Goal: Transaction & Acquisition: Purchase product/service

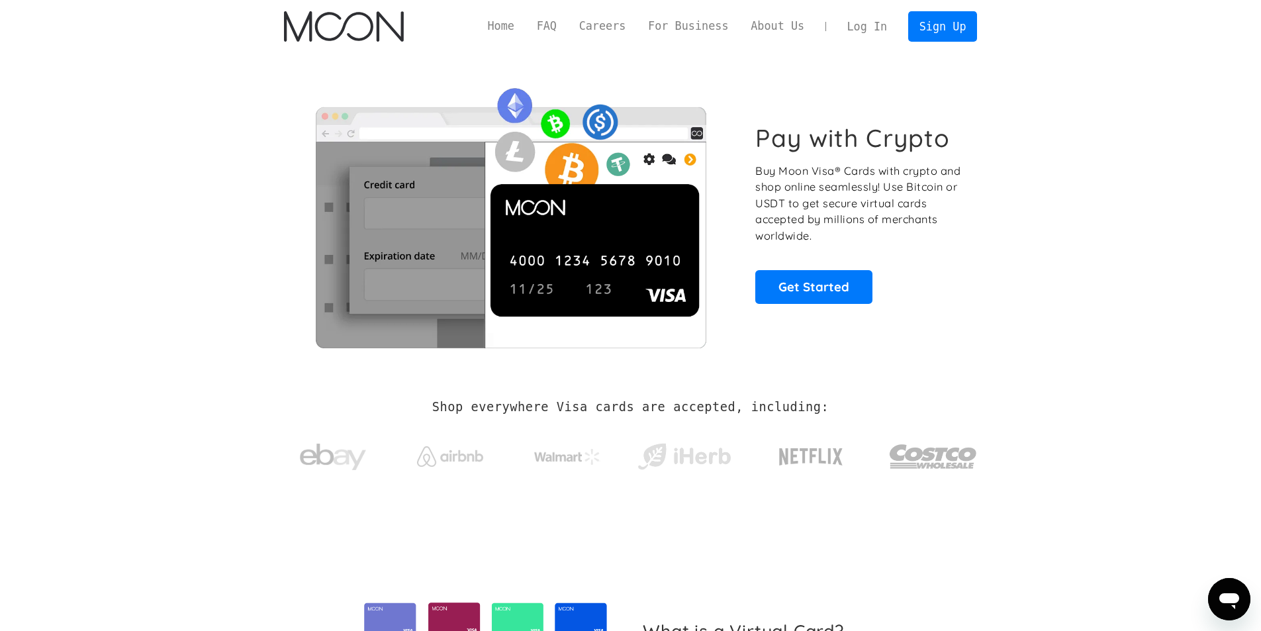
click at [812, 307] on div "Pay with Crypto Buy Moon Visa® Cards with crypto and shop online seamlessly! Us…" at bounding box center [631, 213] width 694 height 269
click at [812, 291] on link "Get Started" at bounding box center [813, 286] width 117 height 33
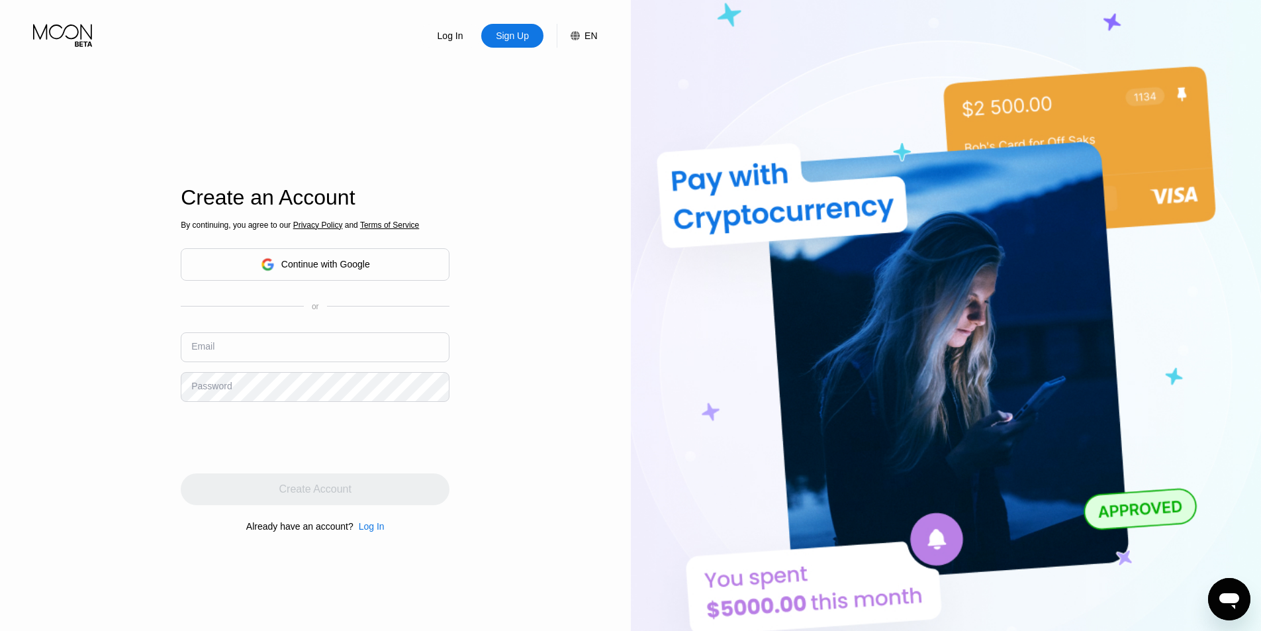
click at [195, 336] on input "text" at bounding box center [315, 347] width 269 height 30
paste input "[EMAIL_ADDRESS][DOMAIN_NAME]"
type input "[EMAIL_ADDRESS][DOMAIN_NAME]"
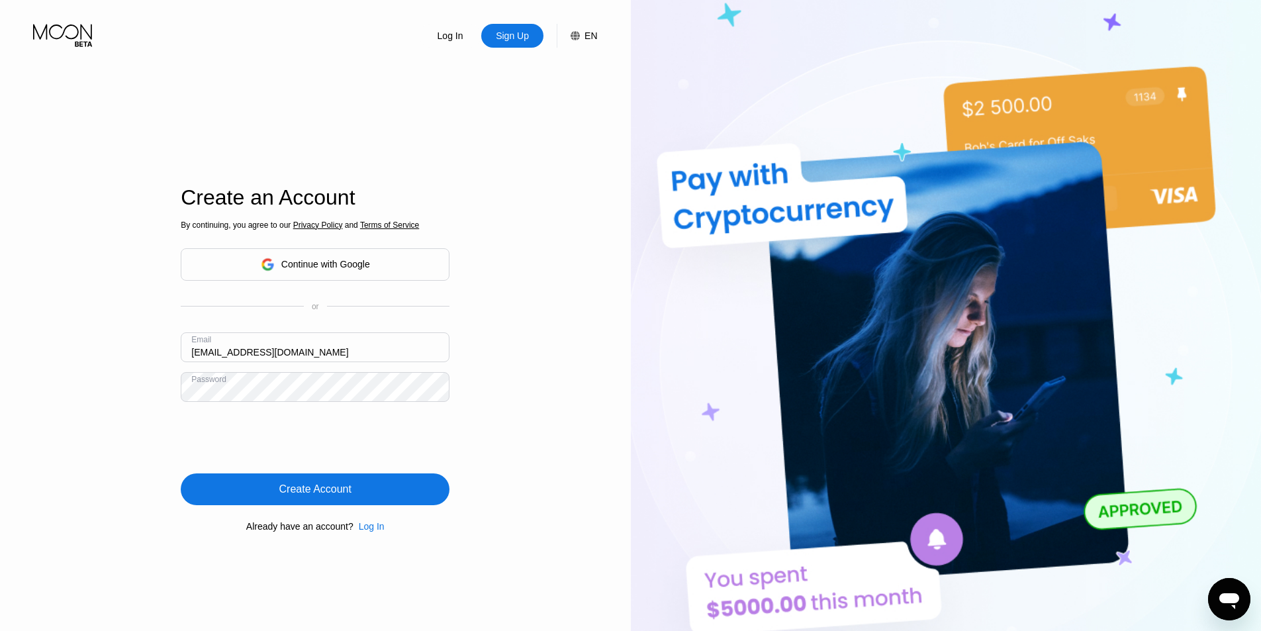
click at [341, 488] on div "Create Account" at bounding box center [315, 489] width 72 height 13
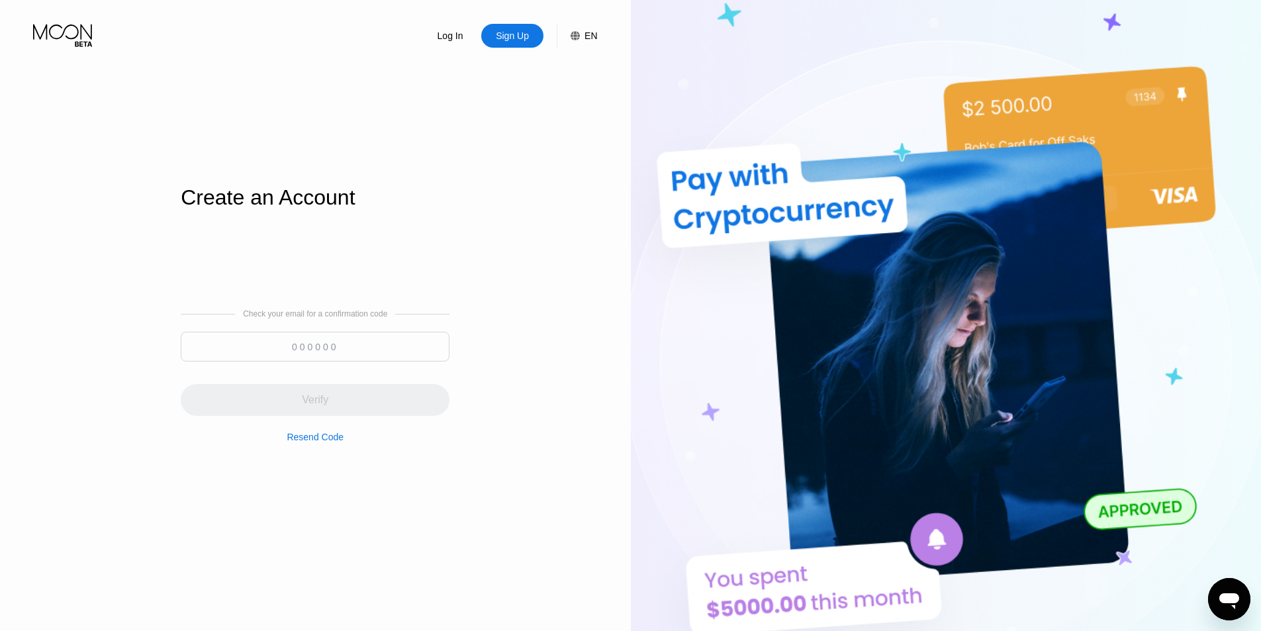
click at [304, 344] on input at bounding box center [315, 347] width 269 height 30
paste input "640522"
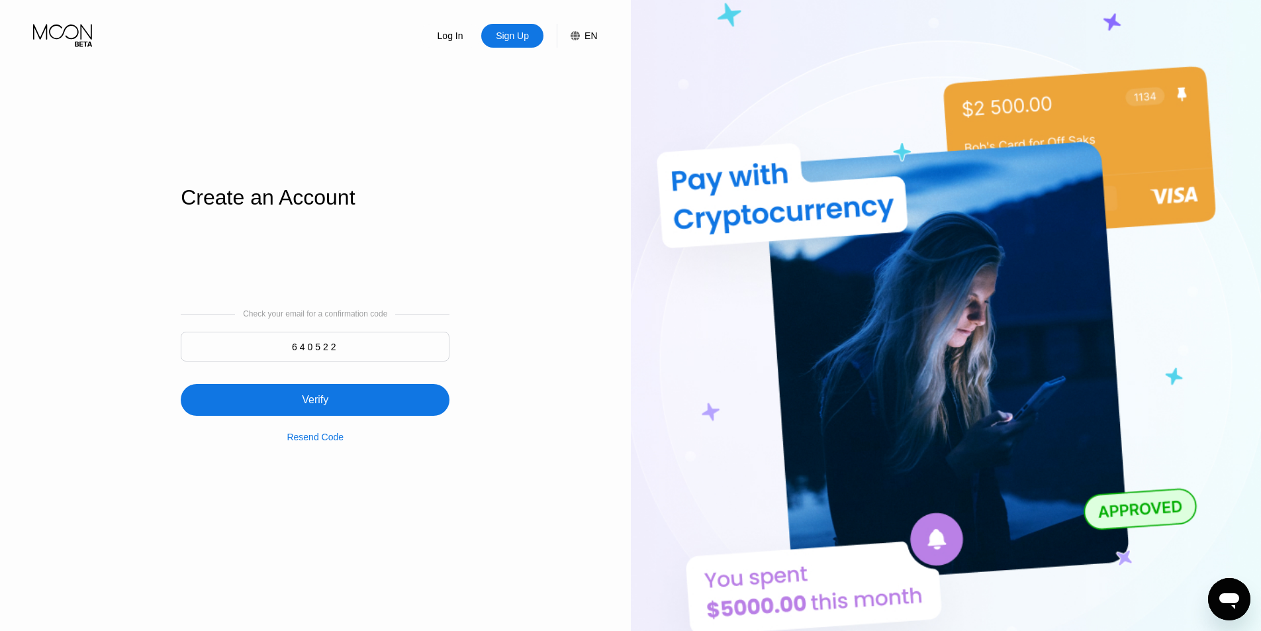
type input "640522"
click at [341, 393] on div "Verify" at bounding box center [315, 400] width 269 height 32
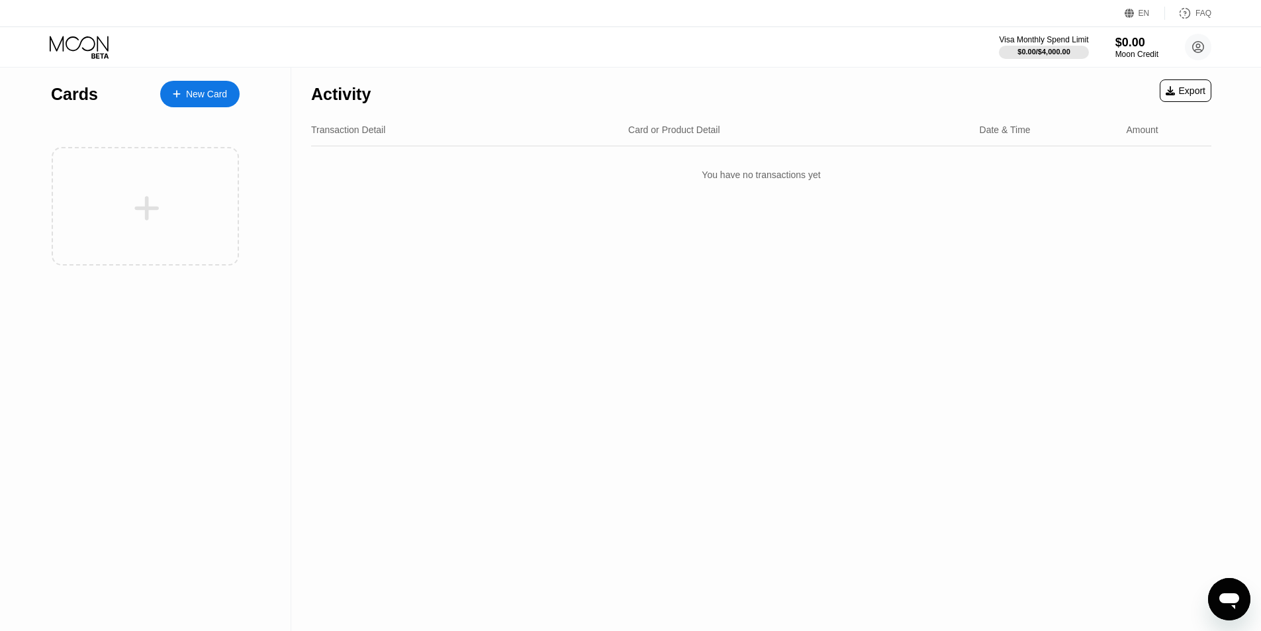
click at [199, 94] on div "New Card" at bounding box center [206, 94] width 41 height 11
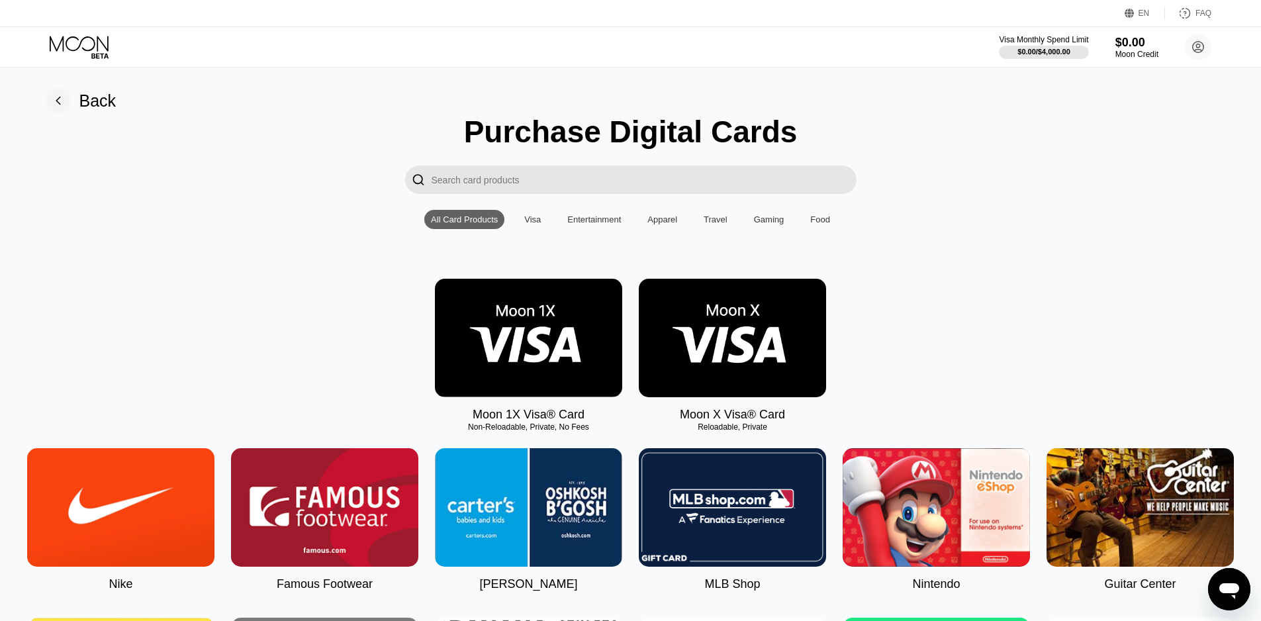
click at [726, 344] on img at bounding box center [732, 338] width 187 height 119
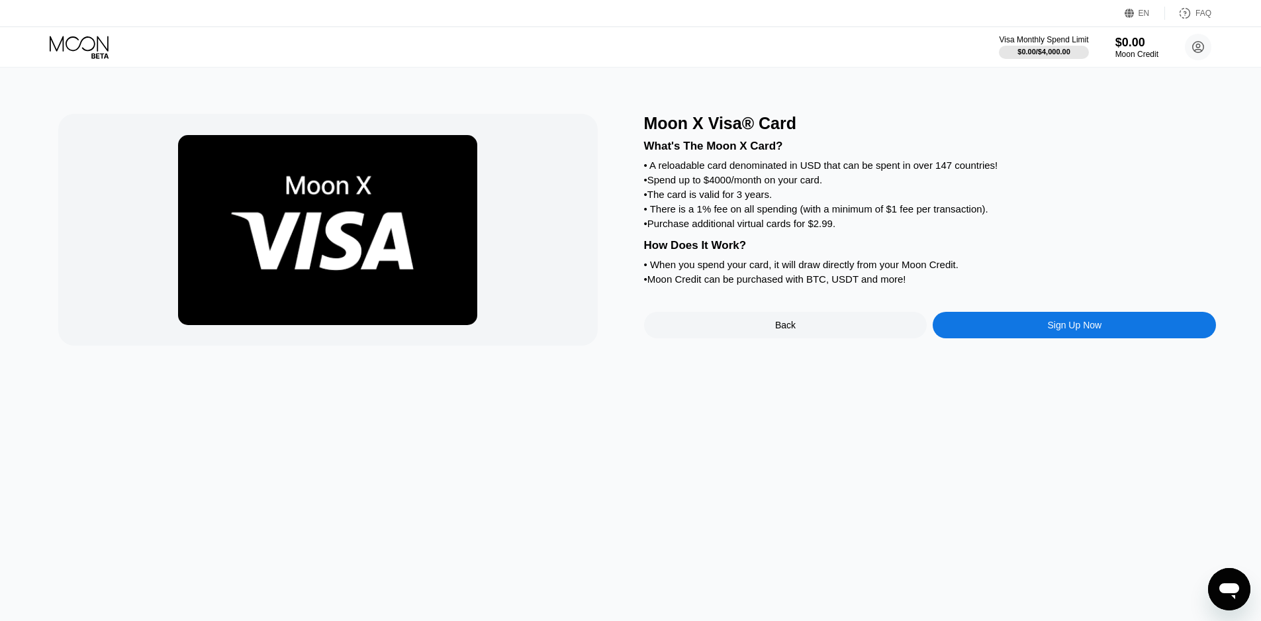
click at [1015, 338] on div "Sign Up Now" at bounding box center [1074, 325] width 283 height 26
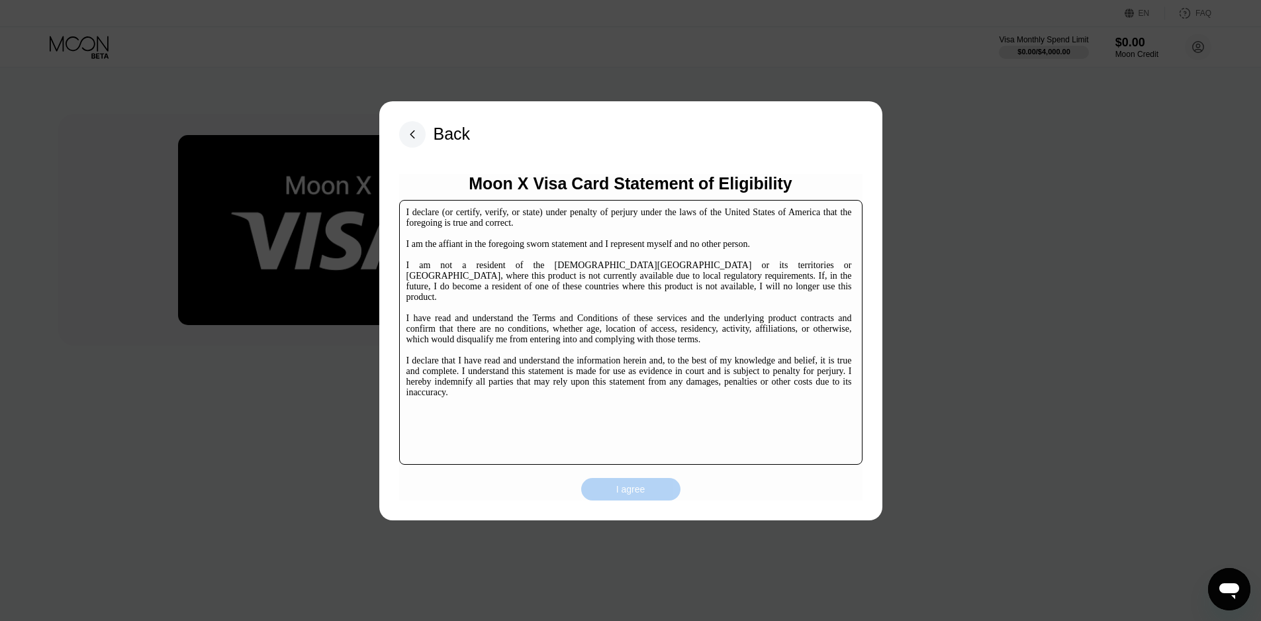
click at [626, 478] on div "I agree" at bounding box center [630, 489] width 99 height 23
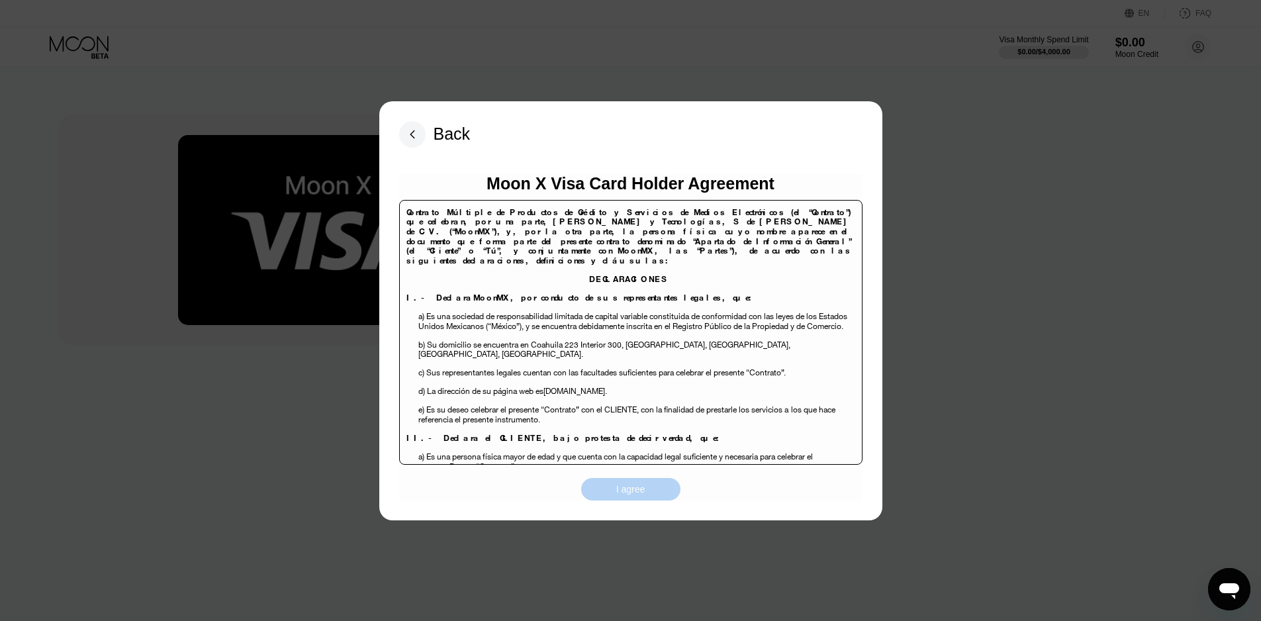
click at [637, 489] on div "I agree" at bounding box center [630, 489] width 29 height 12
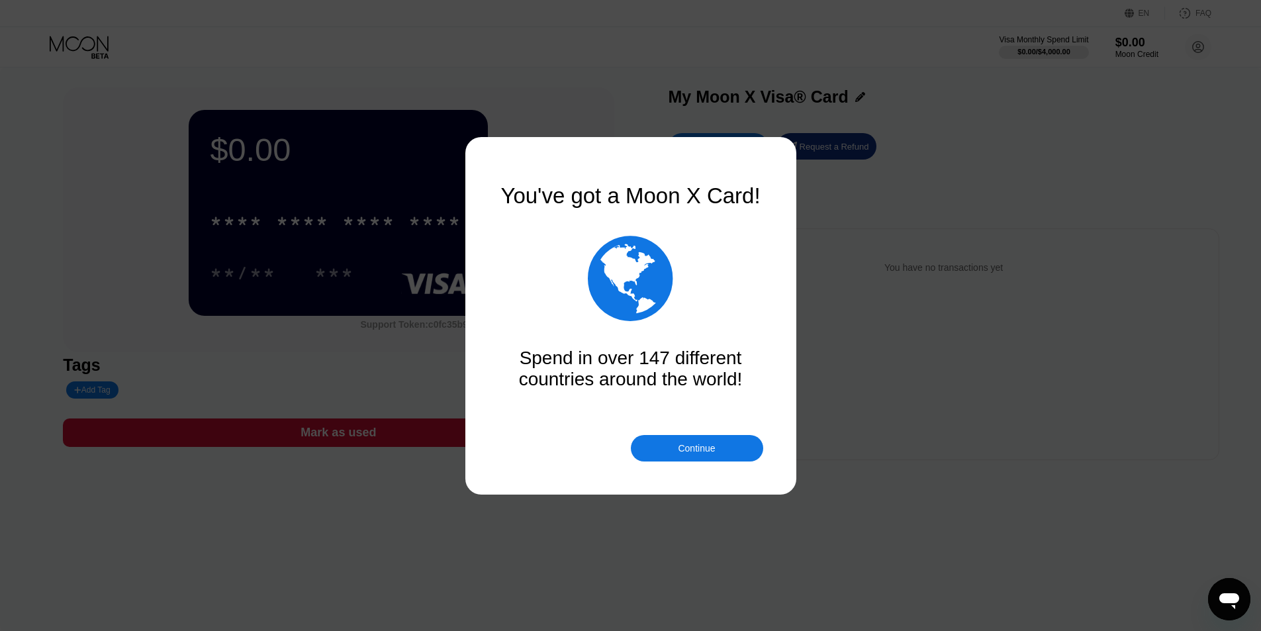
click at [672, 450] on div "Continue" at bounding box center [697, 448] width 132 height 26
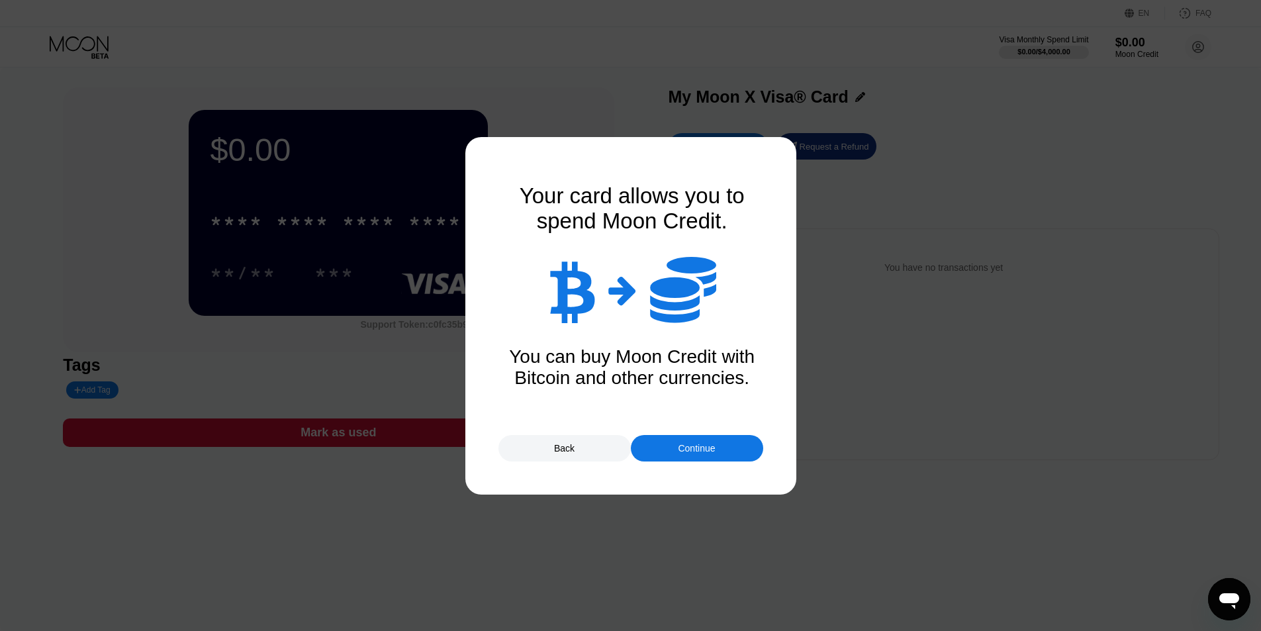
click at [677, 437] on div "Continue" at bounding box center [697, 448] width 132 height 26
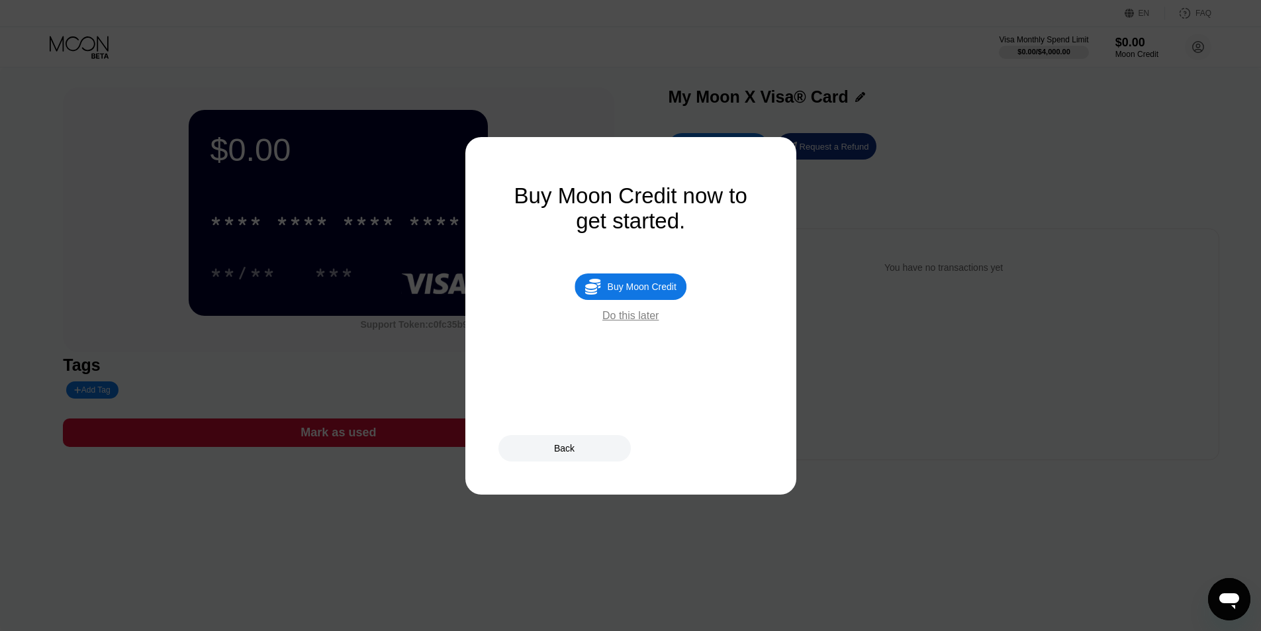
click at [662, 292] on div "Buy Moon Credit" at bounding box center [642, 286] width 69 height 11
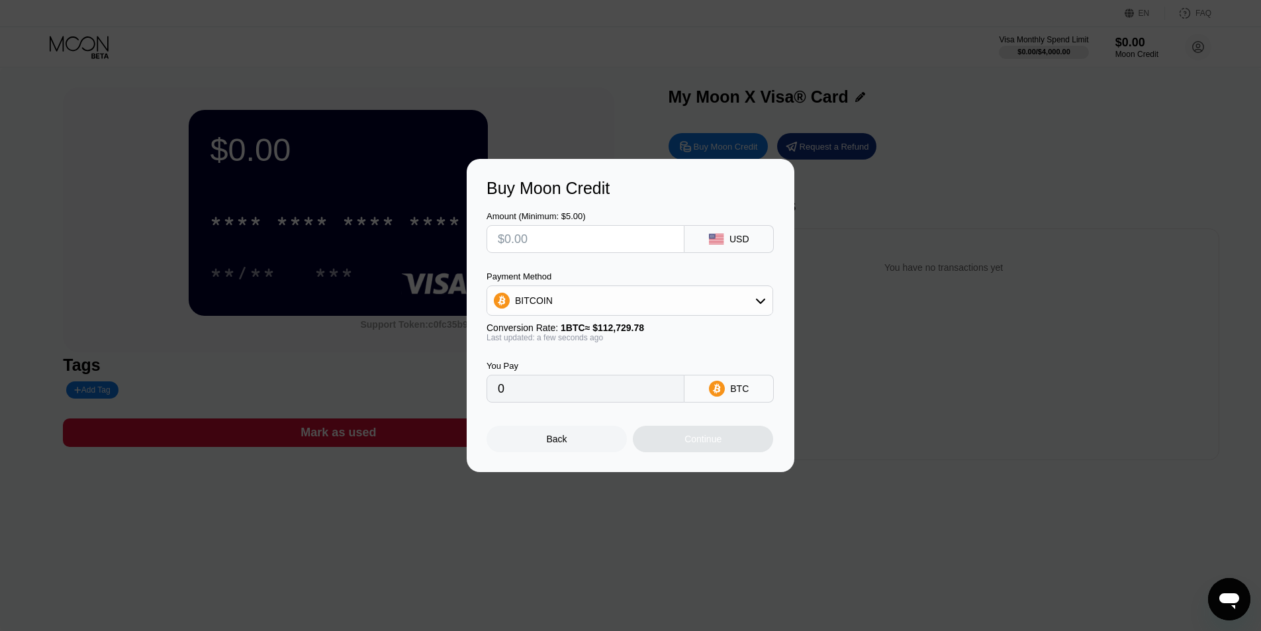
click at [598, 232] on input "text" at bounding box center [585, 239] width 175 height 26
type input "$2"
type input "0.00001775"
type input "$22"
type input "0.00019516"
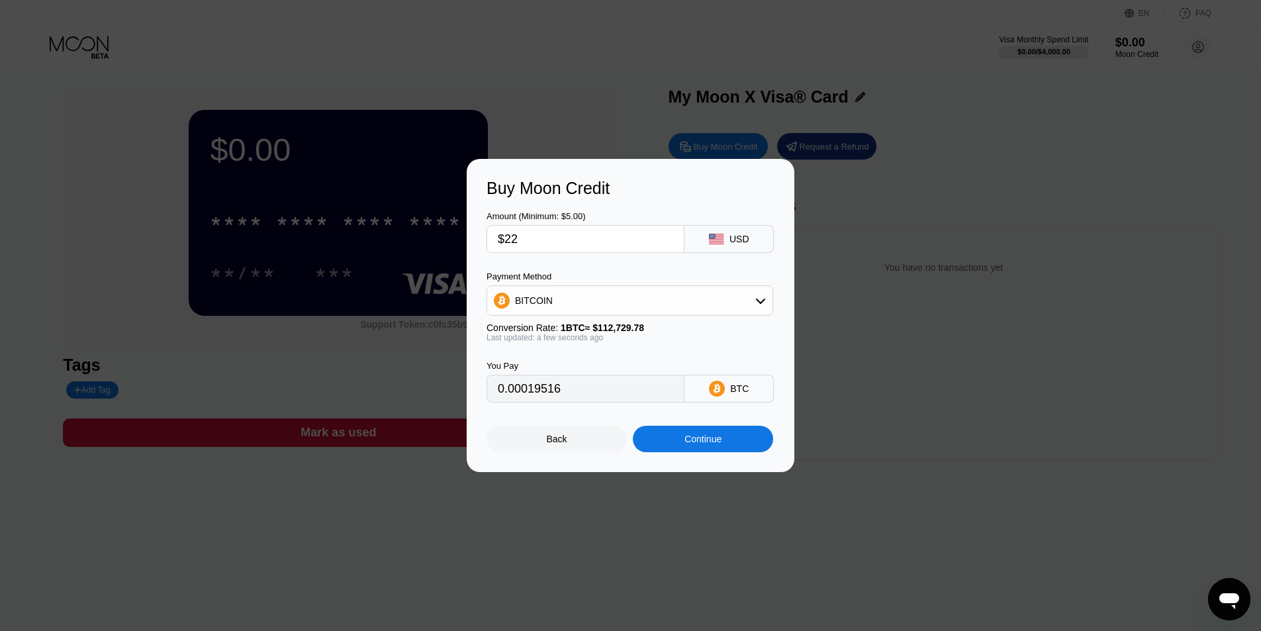
type input "$22"
click at [645, 293] on div "BITCOIN" at bounding box center [629, 300] width 285 height 26
click at [586, 364] on div "USDT on TRON" at bounding box center [638, 366] width 250 height 11
type input "22.22"
click at [685, 442] on div "Continue" at bounding box center [703, 439] width 37 height 11
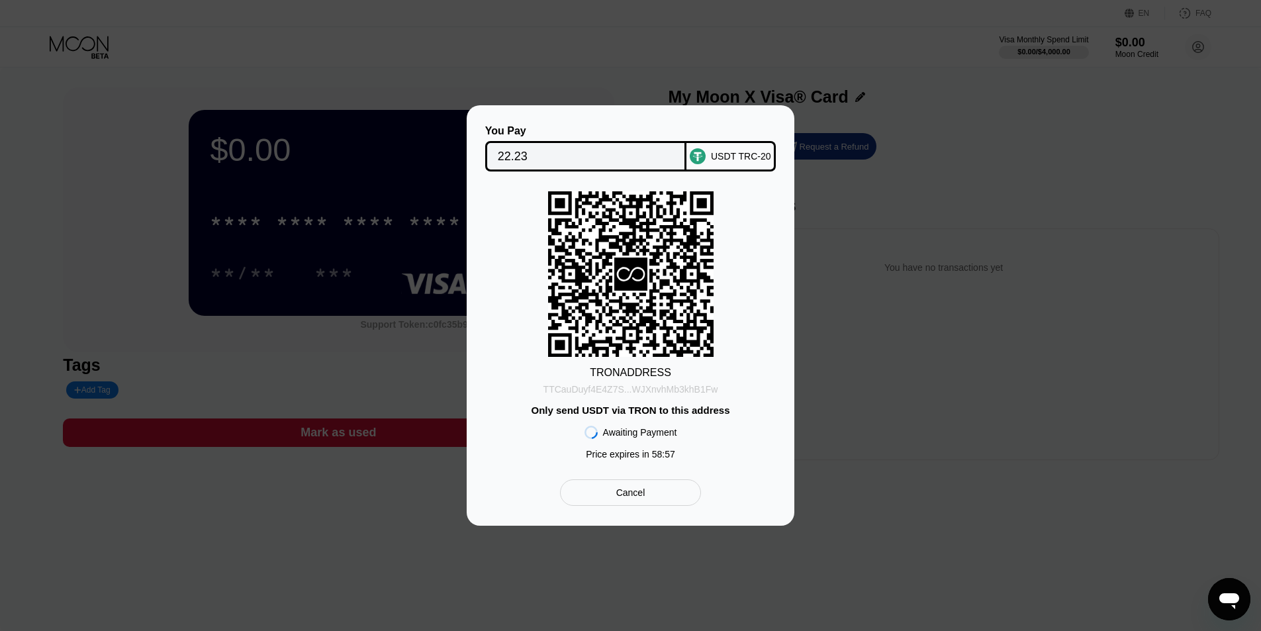
click at [614, 382] on div "TTCauDuyf4E4Z7S...WJXnvhMb3khB1Fw" at bounding box center [631, 387] width 175 height 16
click at [510, 154] on input "22.23" at bounding box center [586, 156] width 177 height 26
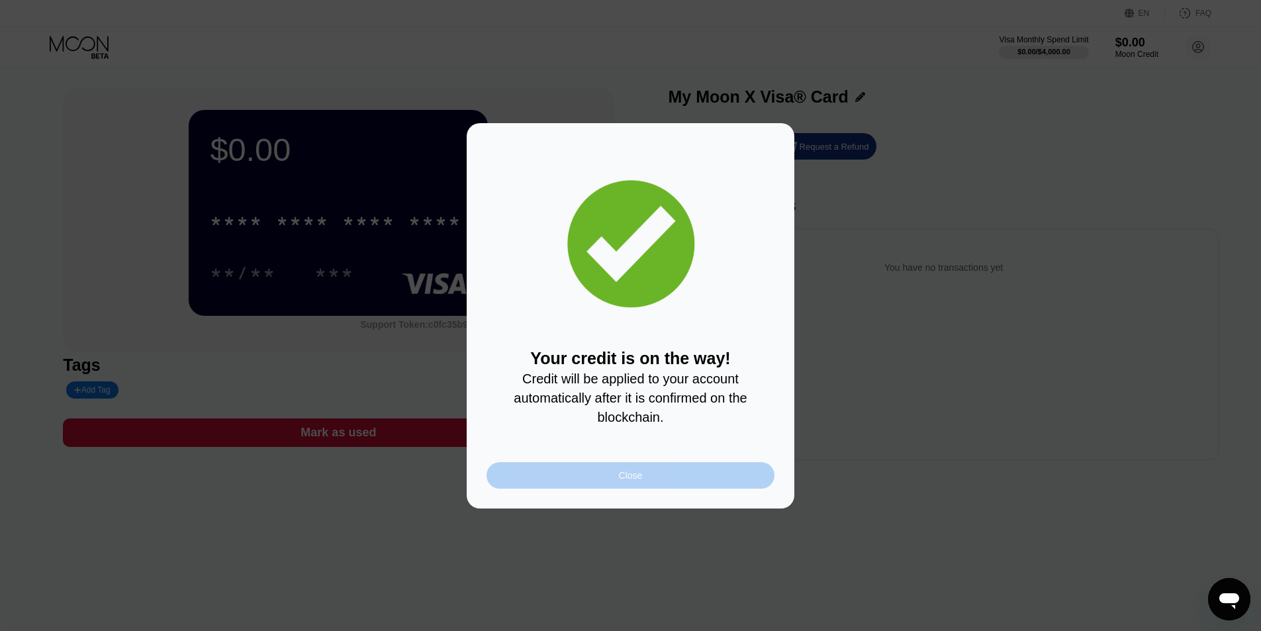
click at [608, 489] on div "Close" at bounding box center [631, 475] width 288 height 26
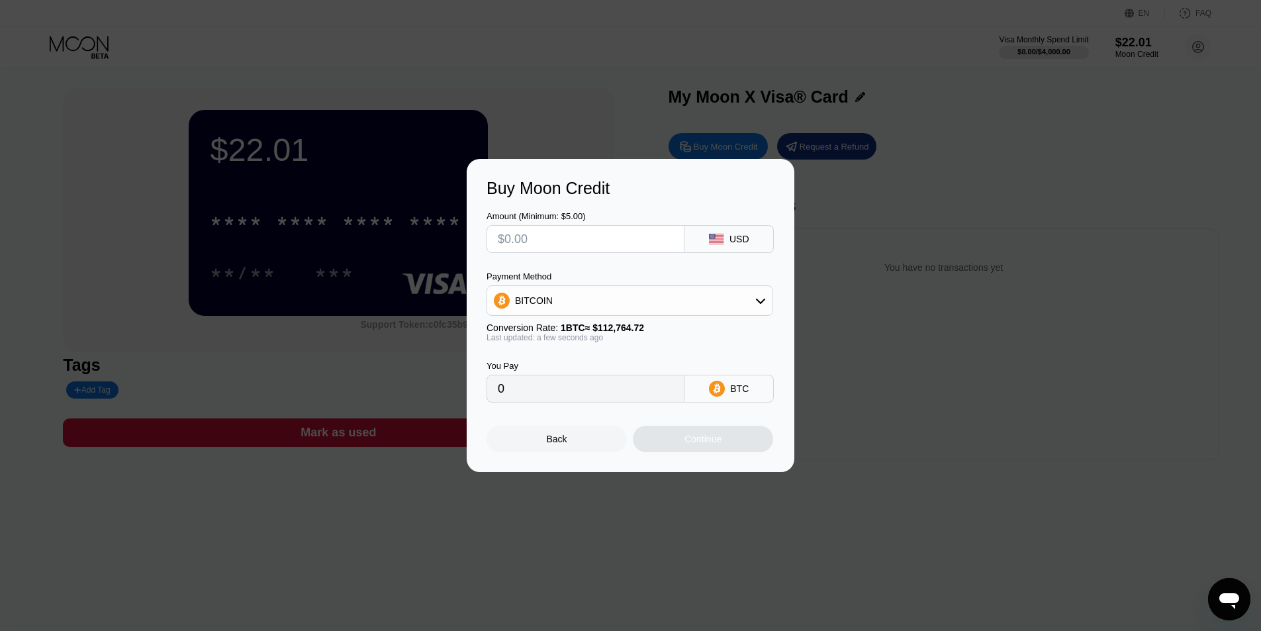
click at [869, 358] on div "Buy Moon Credit Amount (Minimum: $5.00) USD Payment Method BITCOIN Conversion R…" at bounding box center [630, 315] width 1261 height 313
click at [586, 452] on div "Back" at bounding box center [557, 439] width 140 height 26
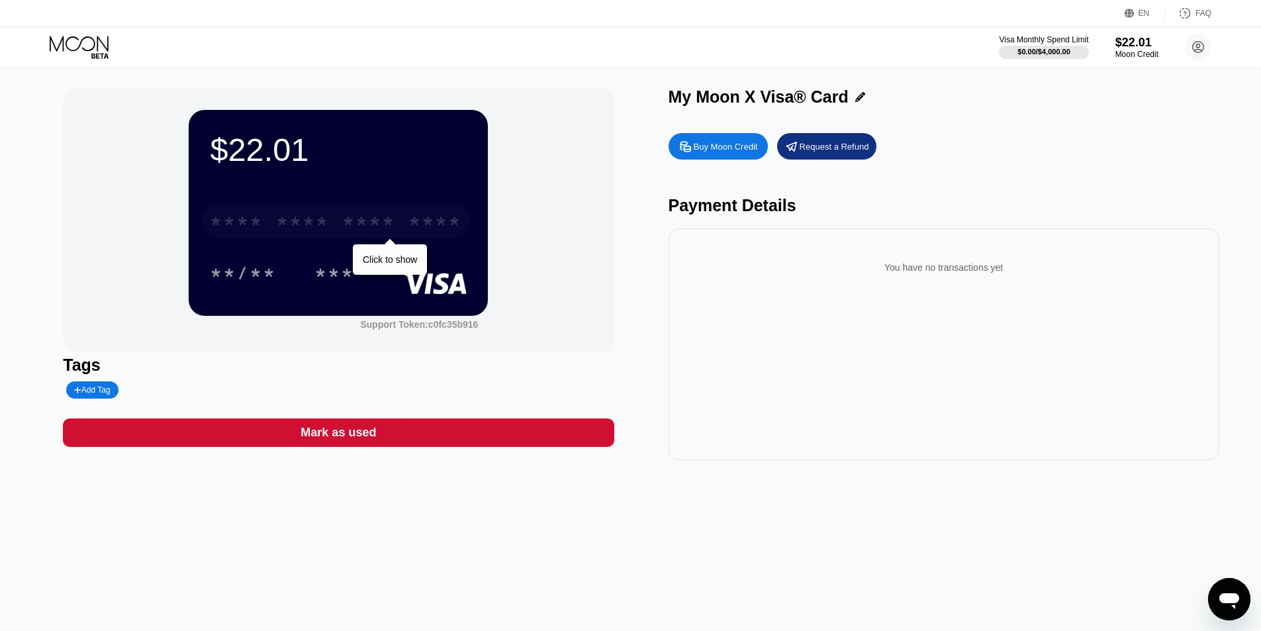
click at [302, 215] on div "* * * * * * * * * * * * ****" at bounding box center [335, 221] width 267 height 33
click at [310, 226] on div "* * * *" at bounding box center [302, 223] width 53 height 21
